Goal: Information Seeking & Learning: Learn about a topic

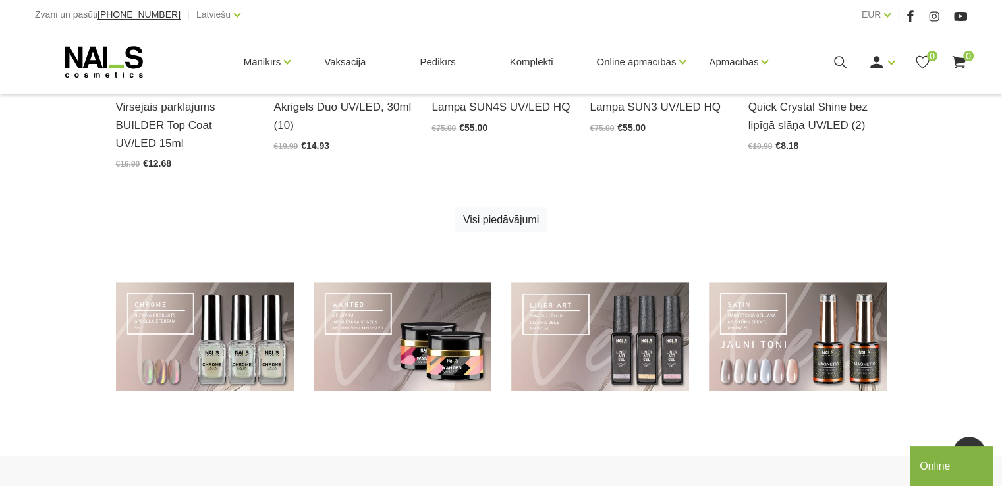
scroll to position [735, 0]
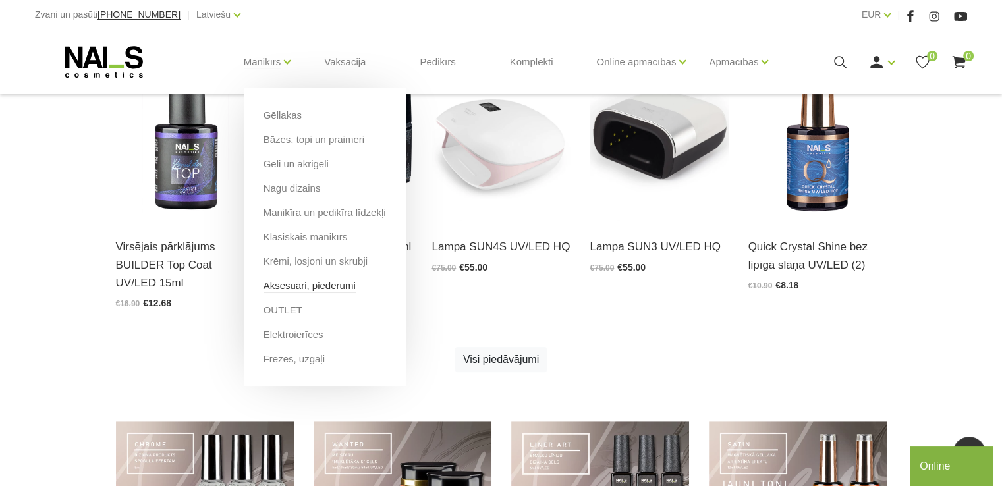
click at [310, 285] on link "Aksesuāri, piederumi" at bounding box center [310, 286] width 92 height 14
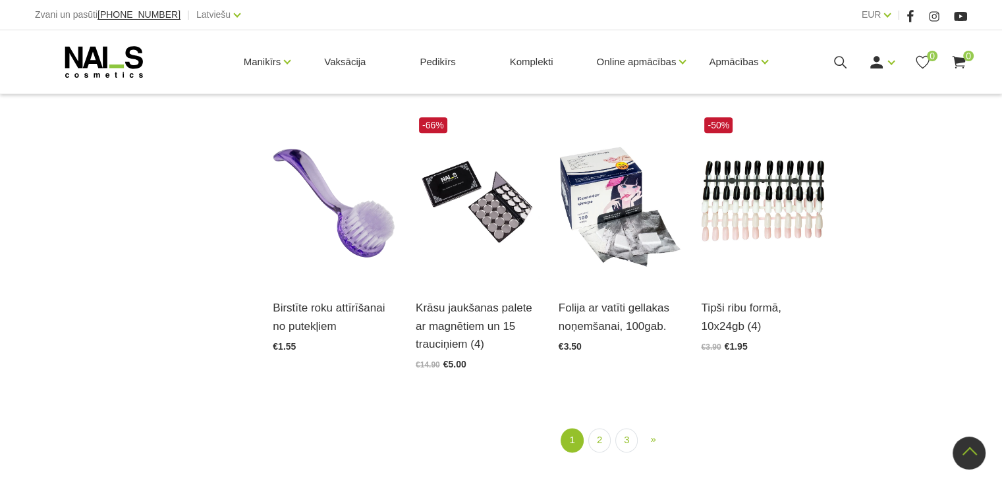
scroll to position [1489, 0]
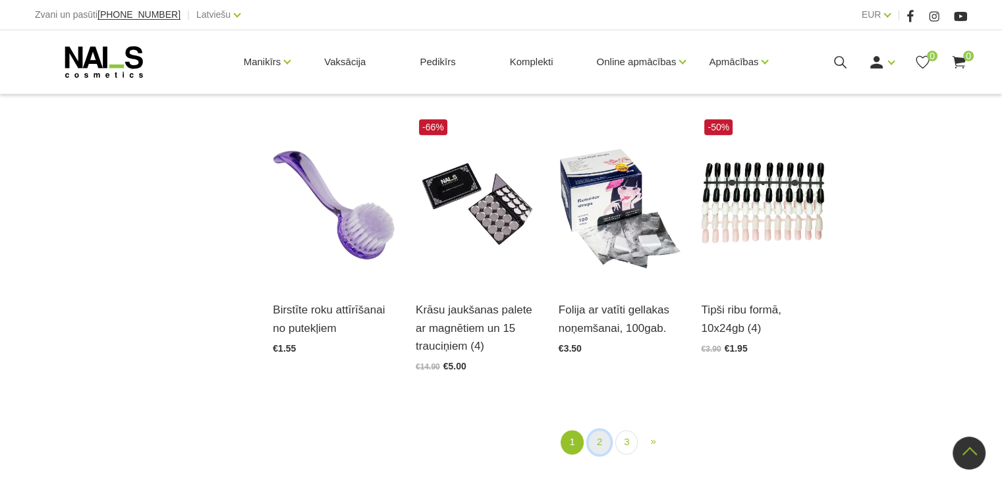
click at [601, 430] on link "2" at bounding box center [599, 442] width 22 height 24
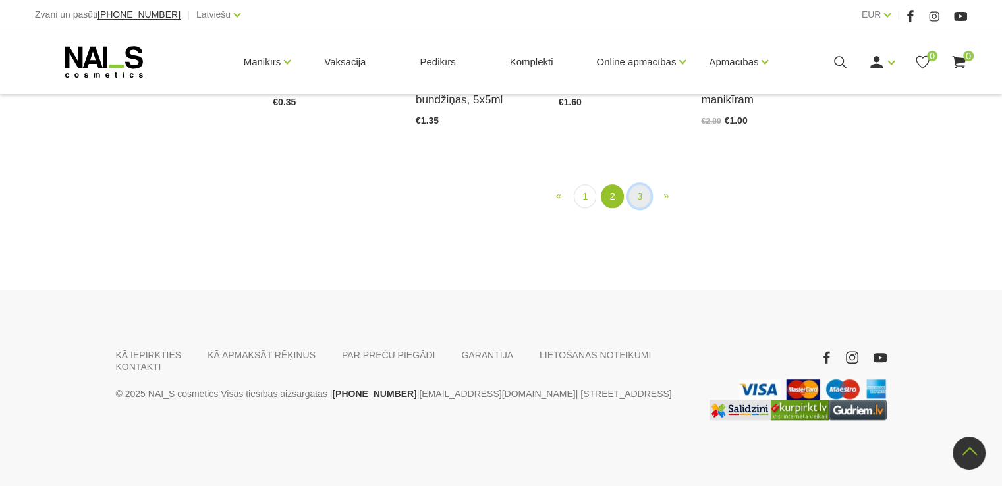
click at [638, 209] on link "3" at bounding box center [640, 196] width 22 height 24
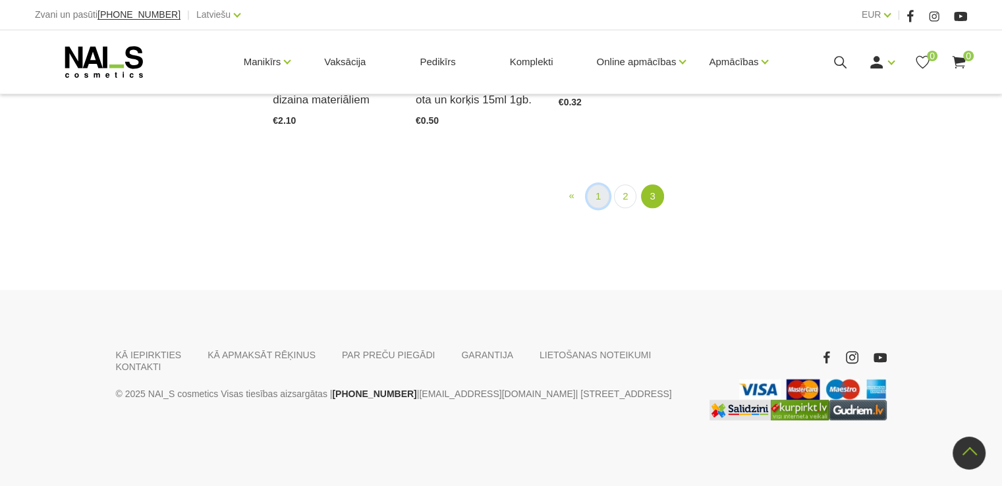
click at [598, 204] on link "1" at bounding box center [598, 196] width 22 height 24
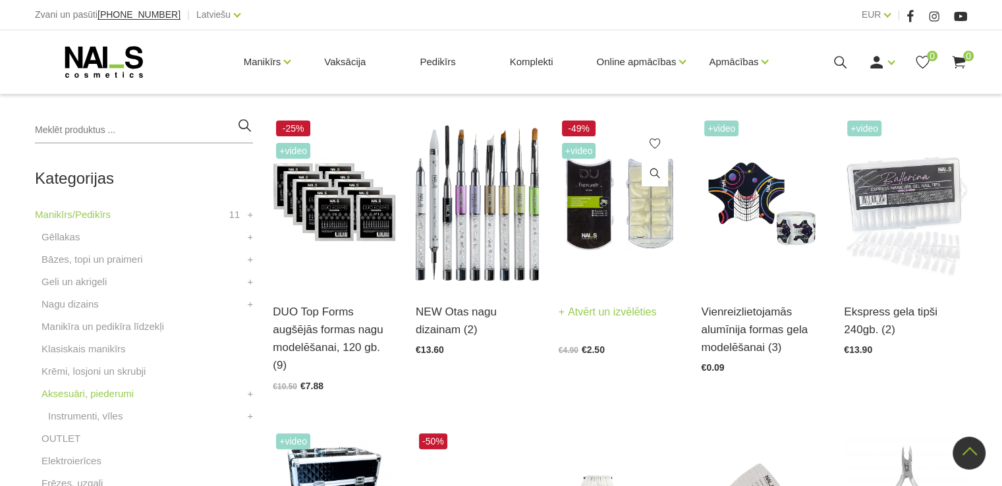
scroll to position [269, 0]
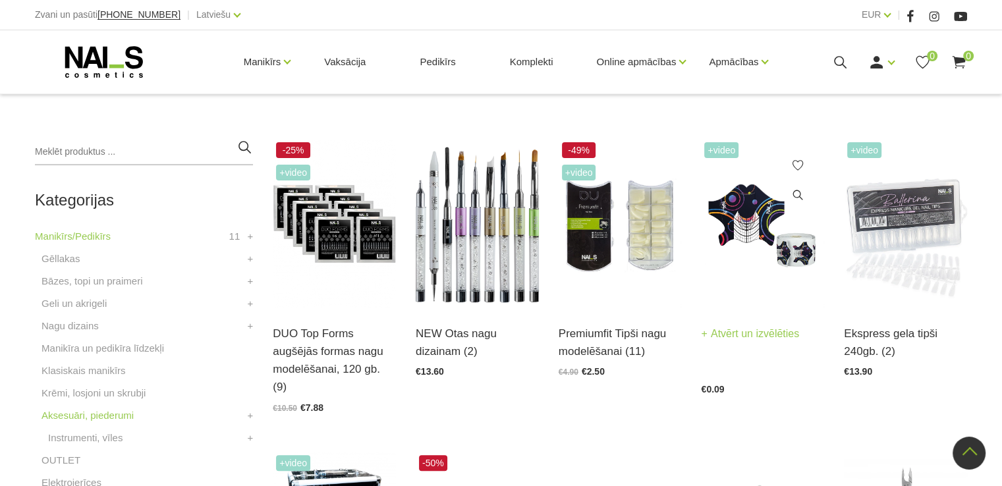
click at [750, 228] on img at bounding box center [762, 223] width 123 height 169
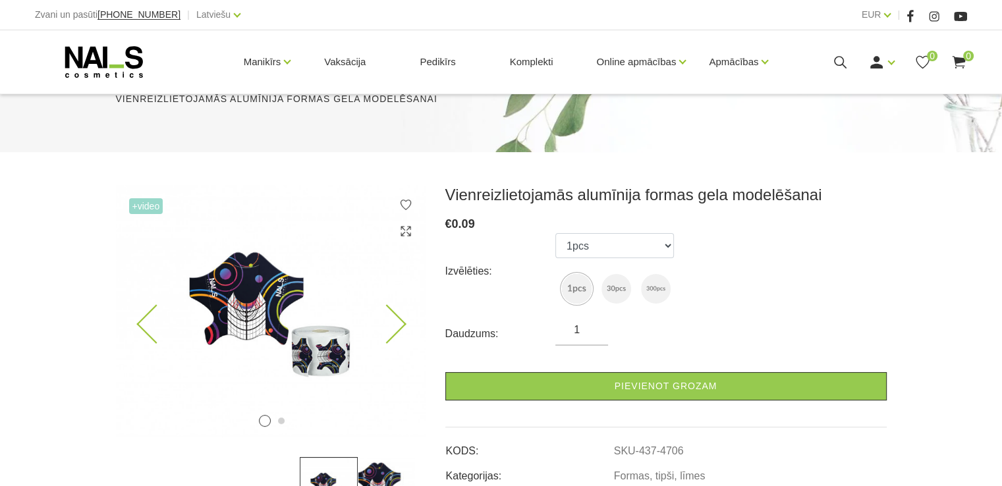
scroll to position [108, 0]
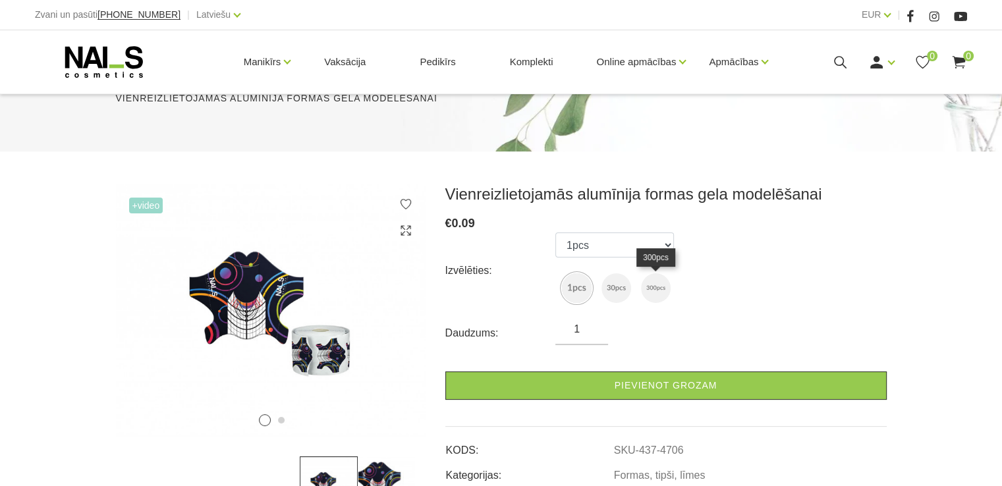
click at [660, 287] on img at bounding box center [656, 288] width 30 height 30
select select "4707"
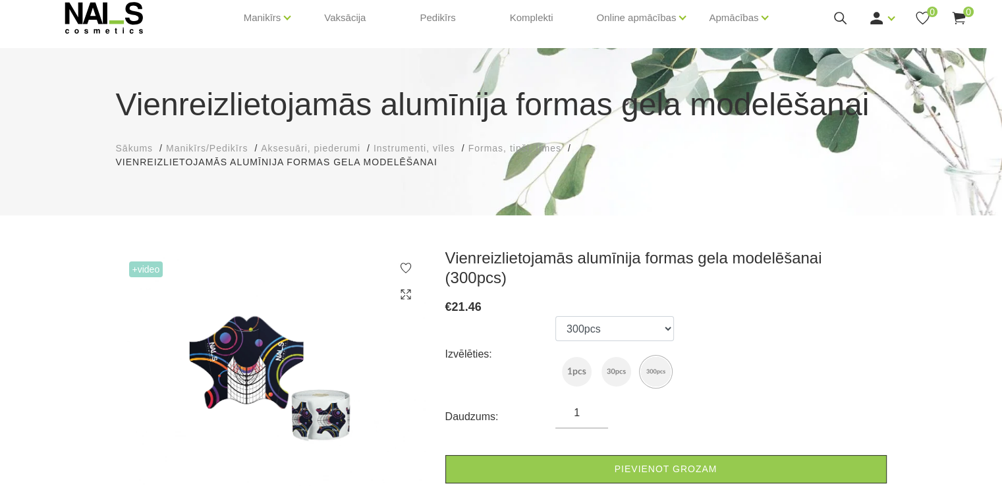
scroll to position [43, 0]
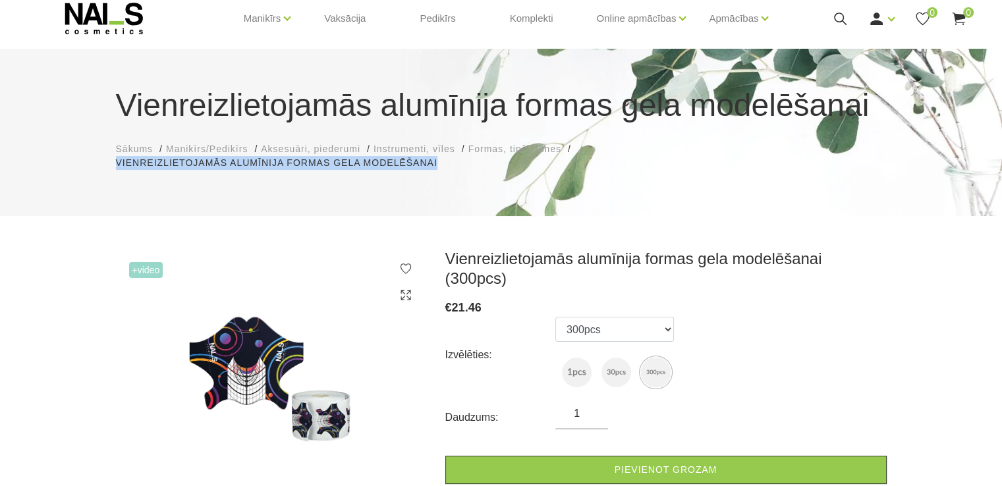
drag, startPoint x: 424, startPoint y: 164, endPoint x: 117, endPoint y: 161, distance: 306.4
click at [117, 161] on li "Vienreizlietojamās alumīnija formas gela modelēšanai Vienreizlietojamās alumīni…" at bounding box center [283, 163] width 335 height 14
copy li "Vienreizlietojamās alumīnija formas gela modelēšanai"
